Goal: Task Accomplishment & Management: Use online tool/utility

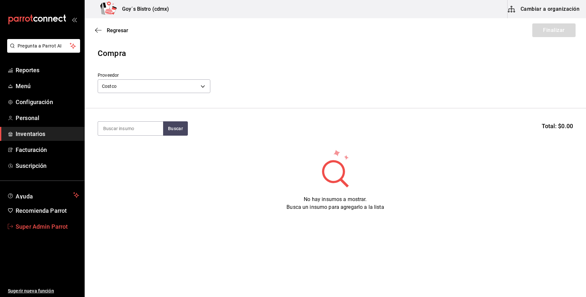
click at [46, 222] on span "Super Admin Parrot" at bounding box center [47, 226] width 63 height 9
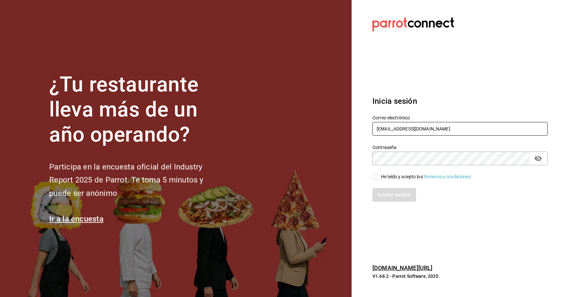
click at [430, 131] on input "goys@bistro.com" at bounding box center [459, 129] width 175 height 14
drag, startPoint x: 430, startPoint y: 131, endPoint x: 303, endPoint y: 149, distance: 127.9
click at [303, 149] on div "¿Tu restaurante lleva más de un año operando? Participa en la encuesta oficial …" at bounding box center [293, 148] width 586 height 297
type input "j"
type input "test@parrot.com"
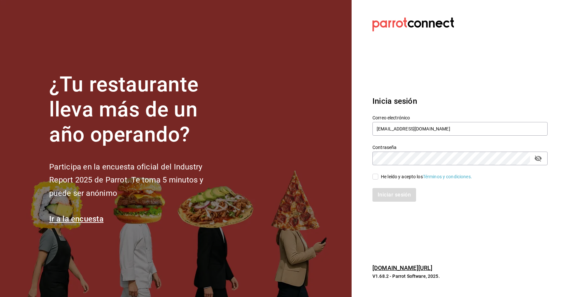
click at [390, 178] on div "He leído y acepto los Términos y condiciones." at bounding box center [426, 177] width 91 height 7
click at [378, 178] on input "He leído y acepto los Términos y condiciones." at bounding box center [375, 177] width 6 height 6
checkbox input "true"
click at [391, 190] on button "Iniciar sesión" at bounding box center [394, 195] width 44 height 14
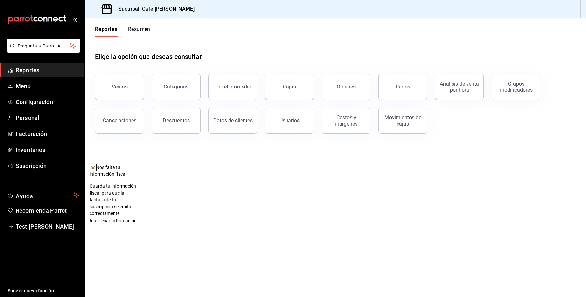
click at [96, 167] on icon at bounding box center [93, 167] width 5 height 5
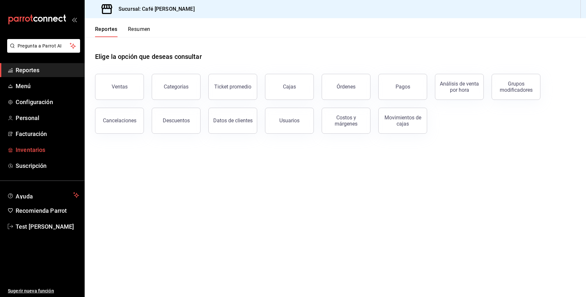
click at [38, 146] on span "Inventarios" at bounding box center [47, 150] width 63 height 9
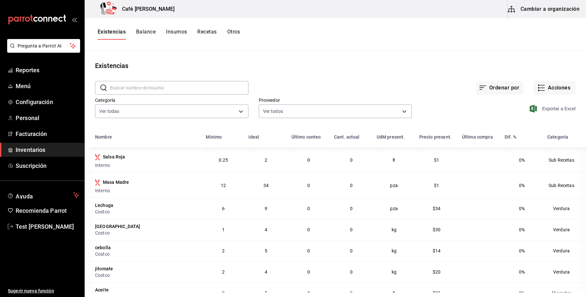
click at [552, 112] on span "Exportar a Excel" at bounding box center [553, 109] width 45 height 8
click at [229, 37] on button "Otros" at bounding box center [233, 34] width 13 height 11
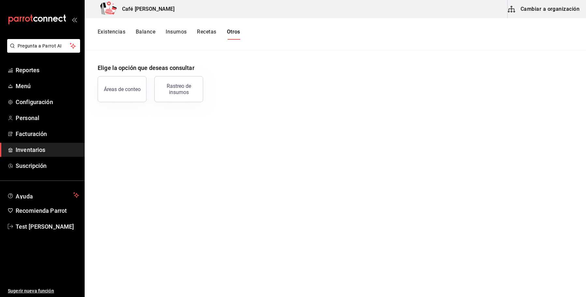
click at [531, 7] on button "Cambiar a organización" at bounding box center [544, 9] width 73 height 18
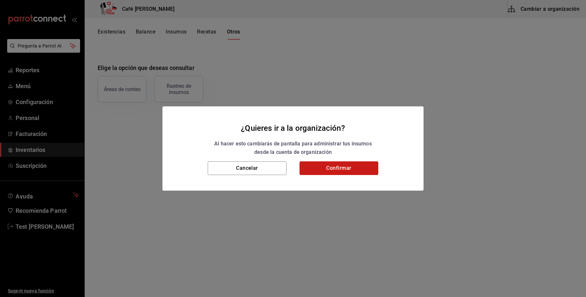
click at [310, 164] on button "Confirmar" at bounding box center [339, 168] width 79 height 14
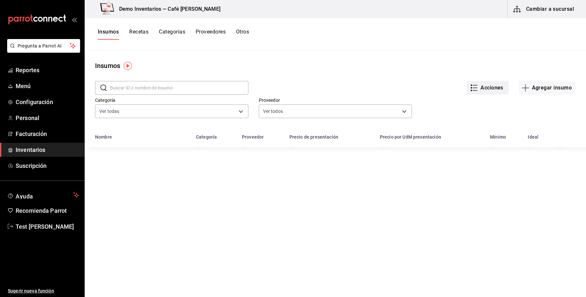
click at [476, 92] on button "Acciones" at bounding box center [488, 88] width 42 height 14
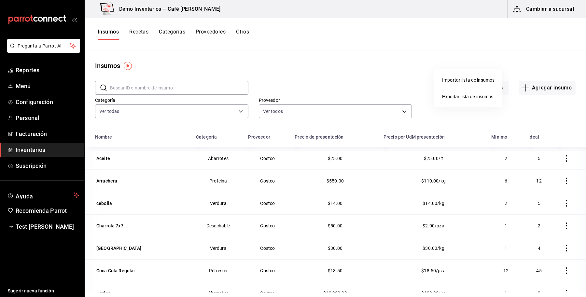
click at [460, 93] on li "Exportar lista de insumos" at bounding box center [468, 97] width 68 height 16
click at [460, 98] on span "Exportar lista de insumos" at bounding box center [467, 96] width 51 height 5
click at [144, 32] on button "Recetas" at bounding box center [138, 34] width 19 height 11
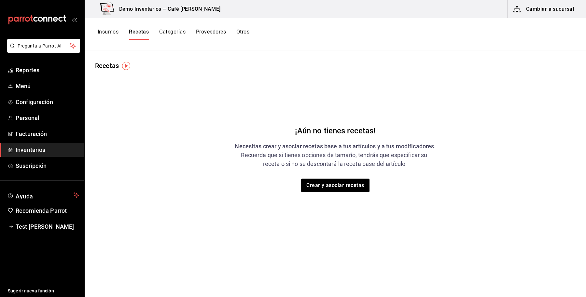
click at [113, 33] on button "Insumos" at bounding box center [108, 34] width 21 height 11
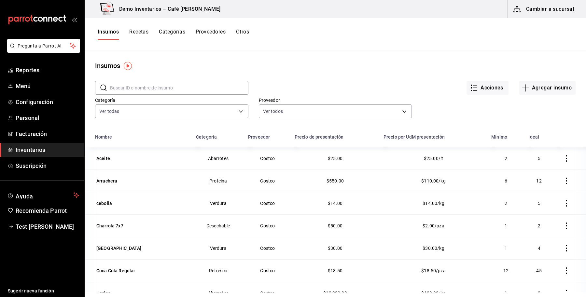
click at [138, 34] on button "Recetas" at bounding box center [138, 34] width 19 height 11
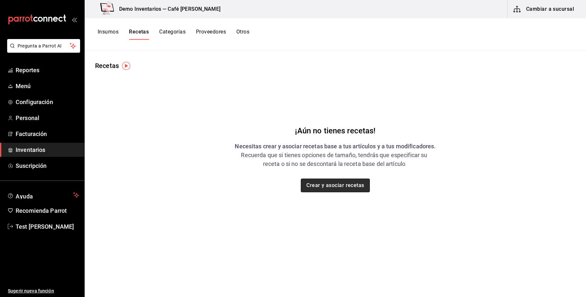
click at [325, 190] on button "Crear y asociar recetas" at bounding box center [335, 186] width 69 height 14
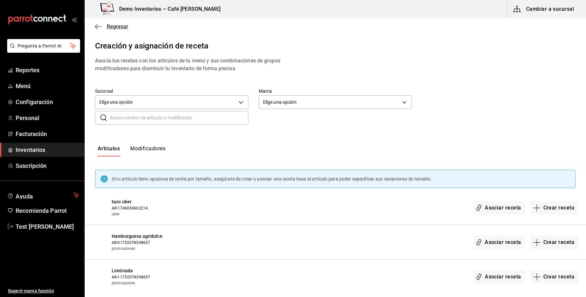
click at [119, 28] on span "Regresar" at bounding box center [117, 26] width 21 height 6
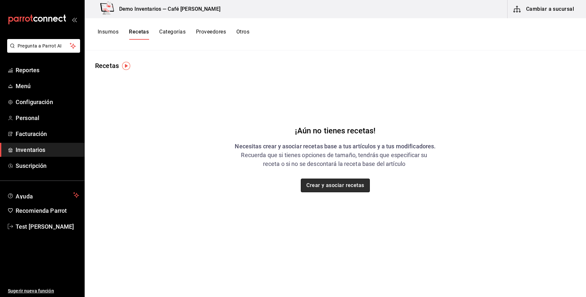
click at [344, 185] on button "Crear y asociar recetas" at bounding box center [335, 186] width 69 height 14
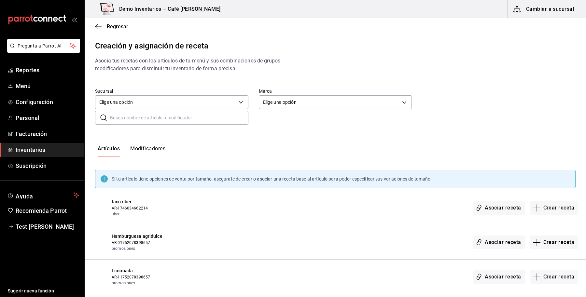
click at [164, 114] on input "text" at bounding box center [179, 117] width 138 height 13
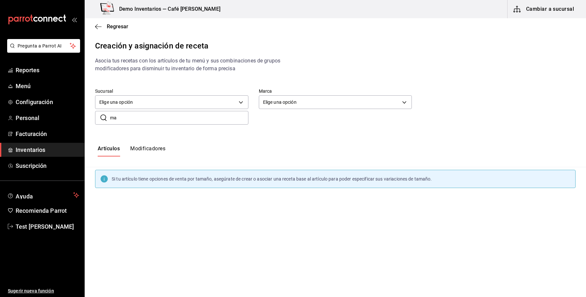
type input "m"
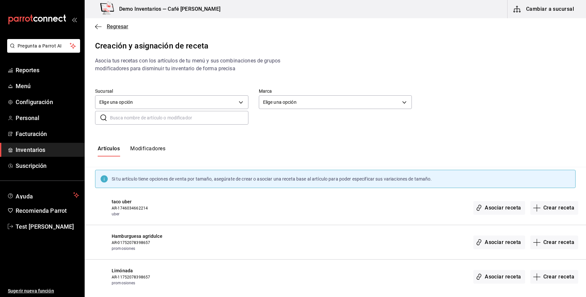
drag, startPoint x: 108, startPoint y: 30, endPoint x: 112, endPoint y: 28, distance: 5.1
click at [112, 28] on div "Regresar" at bounding box center [335, 26] width 501 height 17
click at [112, 28] on span "Regresar" at bounding box center [117, 26] width 21 height 6
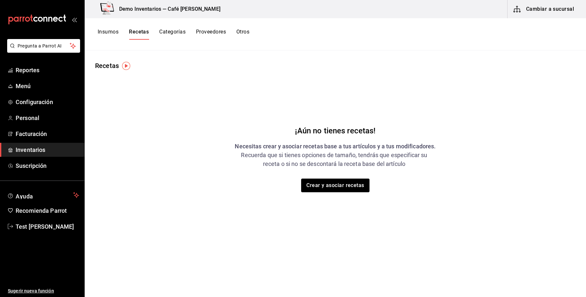
click at [103, 34] on button "Insumos" at bounding box center [108, 34] width 21 height 11
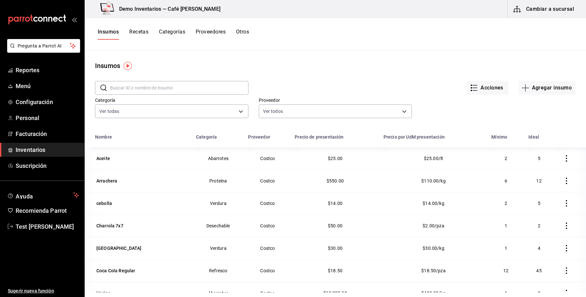
click at [137, 29] on button "Recetas" at bounding box center [138, 34] width 19 height 11
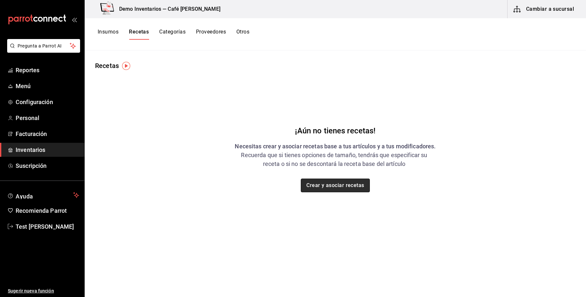
click at [331, 190] on button "Crear y asociar recetas" at bounding box center [335, 186] width 69 height 14
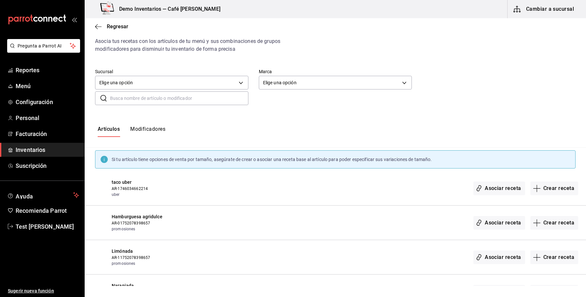
scroll to position [19, 0]
click at [152, 93] on input "text" at bounding box center [179, 98] width 138 height 13
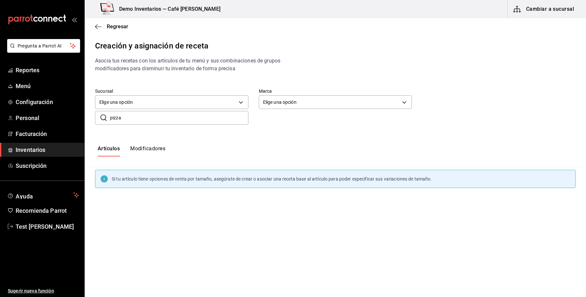
scroll to position [0, 0]
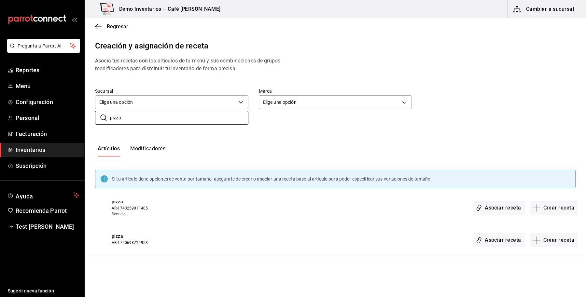
type input "pizza"
click at [118, 204] on span "pizza" at bounding box center [166, 202] width 108 height 7
click at [538, 205] on icon "button" at bounding box center [537, 208] width 8 height 8
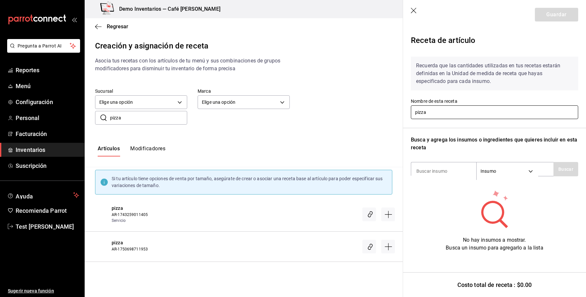
click at [512, 109] on input "pizza" at bounding box center [494, 112] width 167 height 14
click at [515, 175] on body "Pregunta a Parrot AI Reportes Menú Configuración Personal Facturación Inventari…" at bounding box center [293, 143] width 586 height 286
click at [543, 169] on div at bounding box center [293, 148] width 586 height 297
click at [458, 172] on input at bounding box center [443, 171] width 65 height 14
click at [518, 170] on body "Pregunta a Parrot AI Reportes Menú Configuración Personal Facturación Inventari…" at bounding box center [293, 143] width 586 height 286
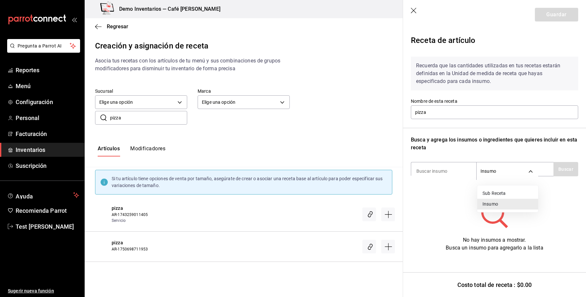
click at [417, 10] on div at bounding box center [293, 148] width 586 height 297
click at [415, 9] on icon "button" at bounding box center [414, 11] width 6 height 6
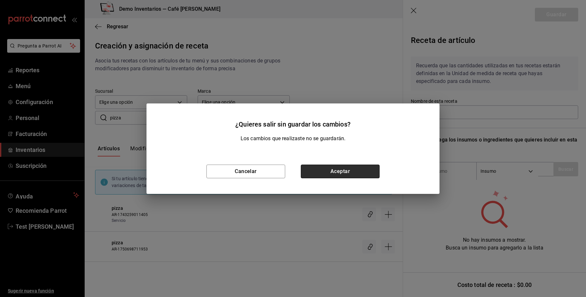
click at [317, 170] on button "Aceptar" at bounding box center [340, 172] width 79 height 14
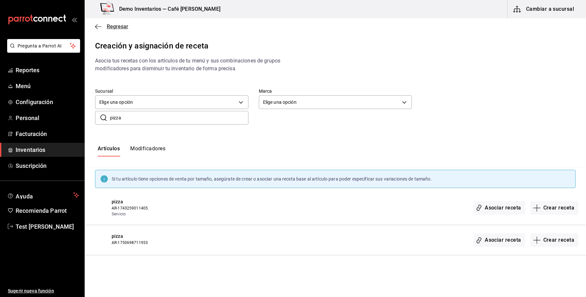
click at [105, 27] on span "Regresar" at bounding box center [111, 26] width 33 height 6
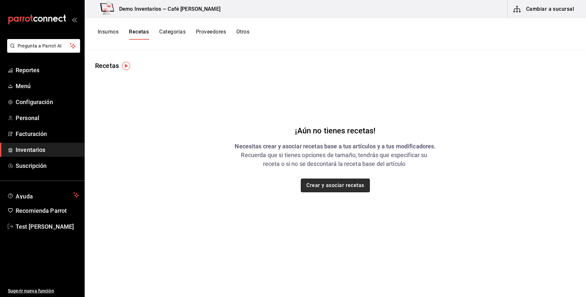
click at [335, 189] on button "Crear y asociar recetas" at bounding box center [335, 186] width 69 height 14
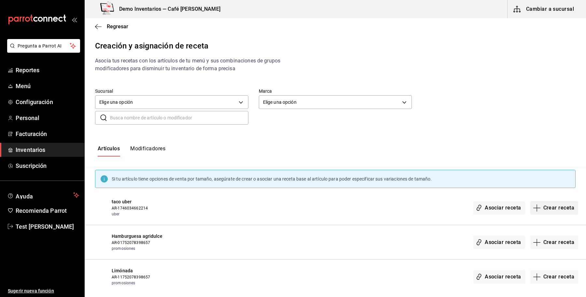
click at [541, 208] on button "Crear receta" at bounding box center [554, 208] width 48 height 14
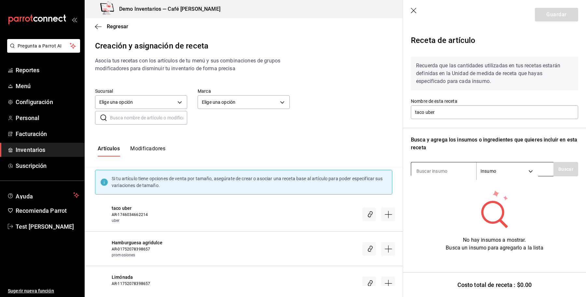
click at [456, 171] on input at bounding box center [443, 171] width 65 height 14
type input "s"
click at [530, 168] on body "Pregunta a Parrot AI Reportes Menú Configuración Personal Facturación Inventari…" at bounding box center [293, 143] width 586 height 286
click at [530, 168] on div at bounding box center [293, 148] width 586 height 297
click at [455, 168] on input at bounding box center [443, 171] width 65 height 14
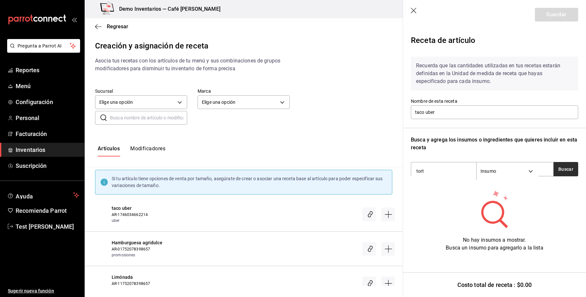
type input "tort"
click at [564, 172] on button "Buscar" at bounding box center [566, 169] width 25 height 14
drag, startPoint x: 458, startPoint y: 166, endPoint x: 375, endPoint y: 159, distance: 83.1
click at [375, 159] on div "Regresar Creación y asignación de receta Asocia tus recetas con los artículos d…" at bounding box center [335, 152] width 501 height 268
click at [411, 9] on icon "button" at bounding box center [414, 11] width 7 height 7
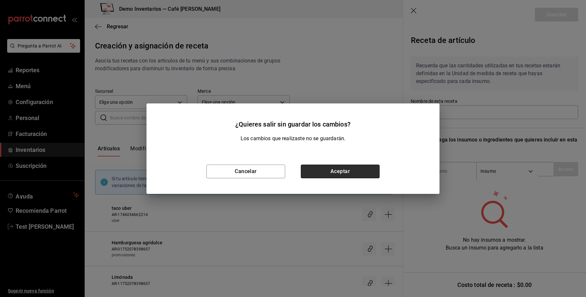
click at [344, 178] on button "Aceptar" at bounding box center [340, 172] width 79 height 14
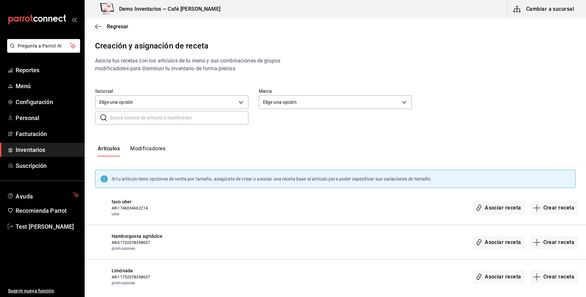
click at [149, 147] on button "Modificadores" at bounding box center [147, 151] width 35 height 11
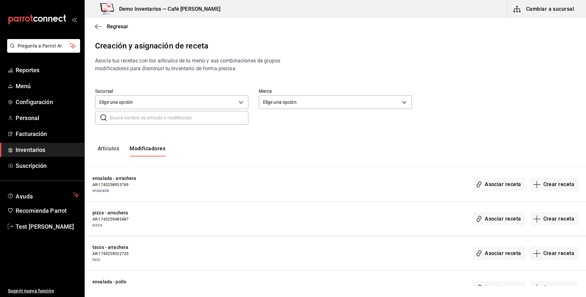
click at [111, 148] on button "Artículos" at bounding box center [108, 151] width 21 height 11
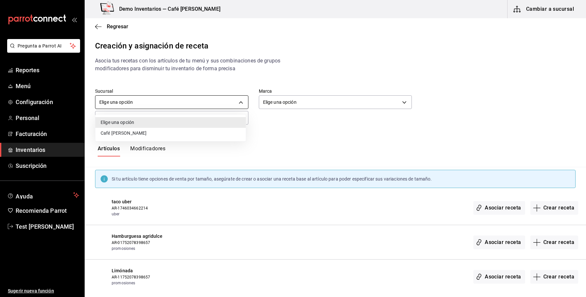
click at [167, 106] on body "Pregunta a Parrot AI Reportes Menú Configuración Personal Facturación Inventari…" at bounding box center [293, 143] width 586 height 286
click at [200, 133] on li "Café [PERSON_NAME]" at bounding box center [170, 133] width 150 height 11
type input "1b22ef54-b75e-4036-a9b6-864637e8b72b"
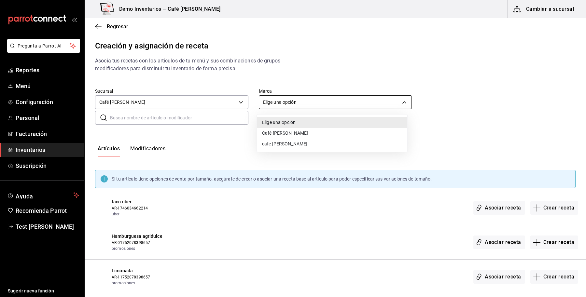
click at [280, 106] on body "Pregunta a Parrot AI Reportes Menú Configuración Personal Facturación Inventari…" at bounding box center [293, 143] width 586 height 286
click at [273, 144] on li "cafe [PERSON_NAME]" at bounding box center [332, 144] width 150 height 11
type input "fc484621-7f8c-46ab-8f81-eca861bed5cc"
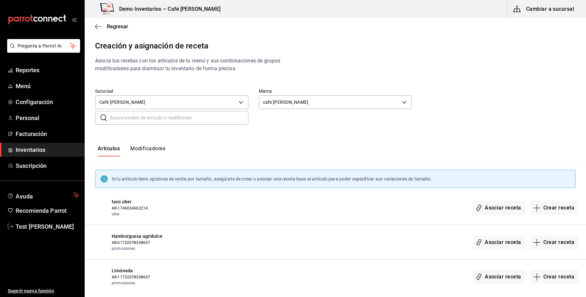
click at [273, 144] on div "Artículos Modificadores" at bounding box center [335, 151] width 501 height 32
click at [498, 141] on div "Artículos Modificadores" at bounding box center [335, 151] width 501 height 32
click at [467, 141] on div "Artículos Modificadores" at bounding box center [335, 151] width 501 height 32
